Goal: Task Accomplishment & Management: Use online tool/utility

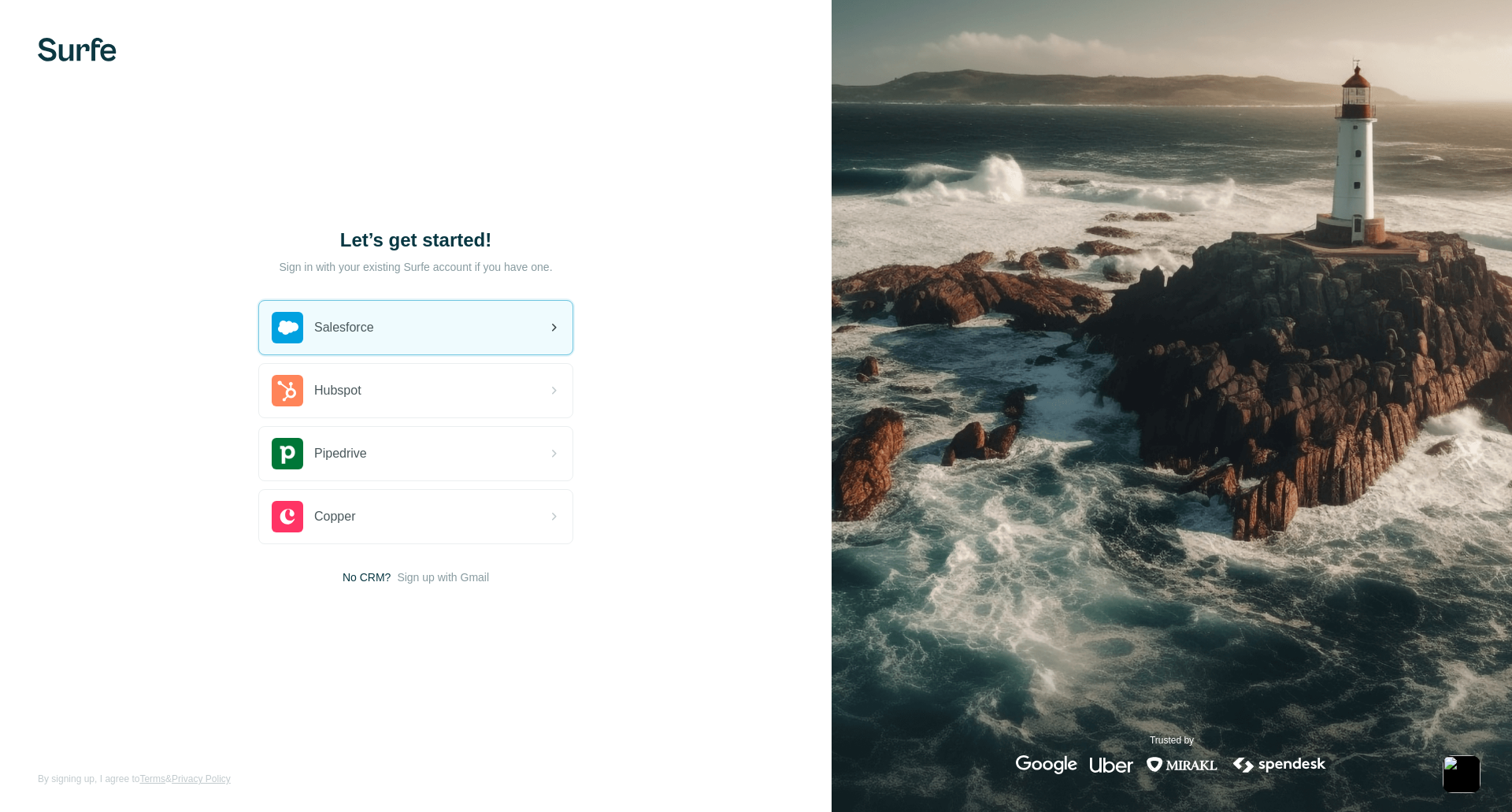
click at [342, 325] on span "Salesforce" at bounding box center [344, 327] width 60 height 19
